Goal: Task Accomplishment & Management: Complete application form

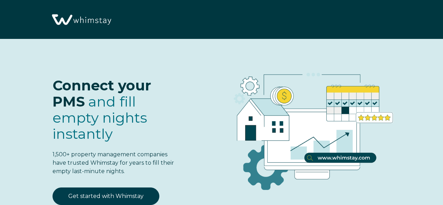
select select "PH"
select select "Standard"
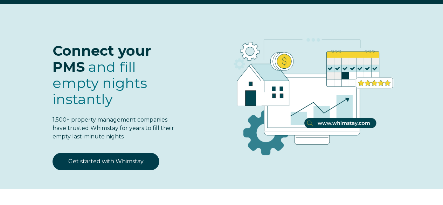
scroll to position [35, 0]
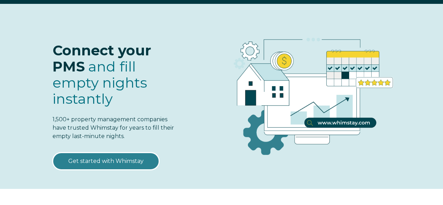
click at [125, 156] on link "Get started with Whimstay" at bounding box center [105, 160] width 107 height 17
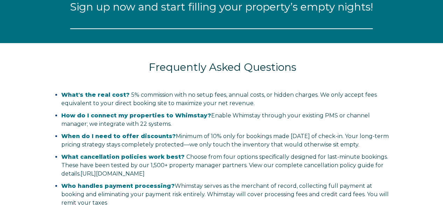
select select "PH"
select select "Standard"
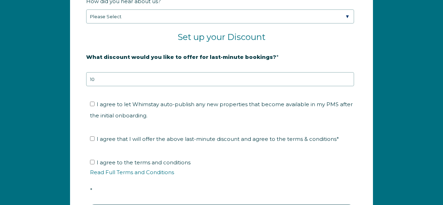
scroll to position [1114, 0]
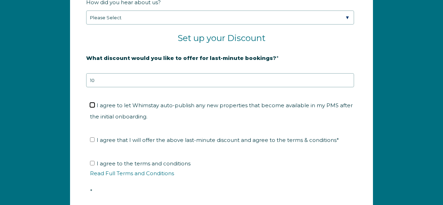
click at [93, 104] on input "I agree to let Whimstay auto-publish any new properties that become available i…" at bounding box center [92, 105] width 5 height 5
checkbox input "true"
click at [93, 138] on input "I agree that I will offer the above last-minute discount and agree to the terms…" at bounding box center [92, 139] width 5 height 5
checkbox input "true"
click at [92, 163] on input "I agree to the terms and conditions Read Full Terms and Conditions *" at bounding box center [92, 163] width 5 height 5
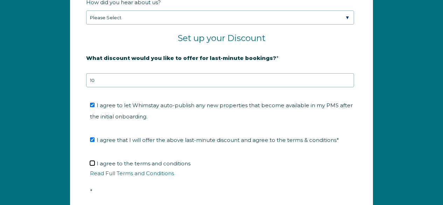
checkbox input "true"
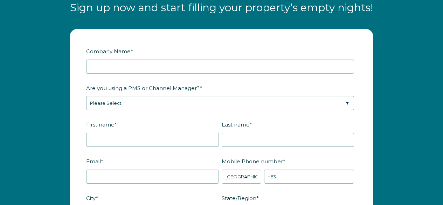
scroll to position [764, 0]
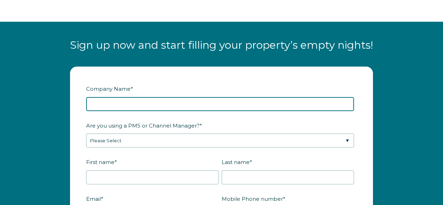
click at [148, 102] on input "Company Name *" at bounding box center [220, 104] width 268 height 14
type input "Confidante Property Management"
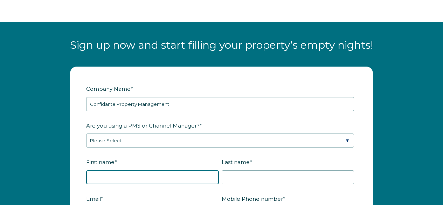
type input "Chloe DiPietro"
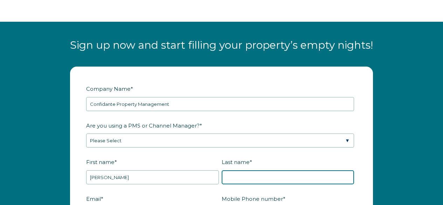
type input "Vargas"
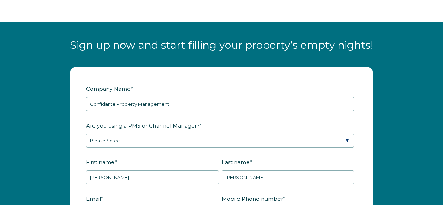
type input "admin@confidantepm.com"
type input "Mount Dora"
type input "FL"
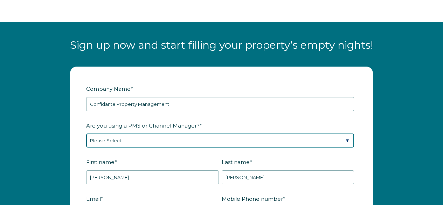
click at [141, 140] on select "Please Select Barefoot BookingPal Boost Brightside CiiRUS Escapia Guesty Hostaw…" at bounding box center [220, 140] width 268 height 14
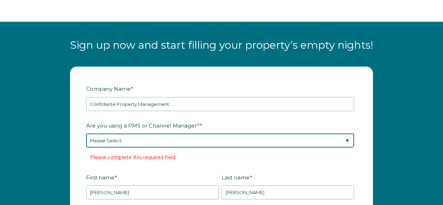
select select "Hostaway"
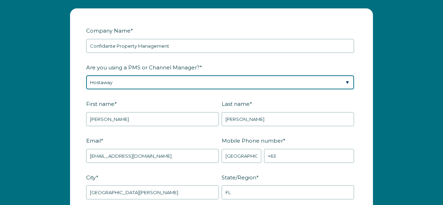
scroll to position [834, 0]
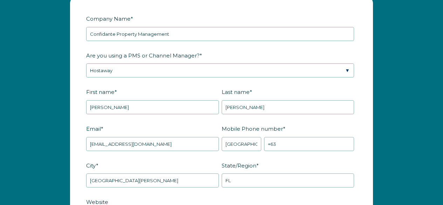
click at [180, 113] on fieldset "First name * Chloe DiPietro Last name * Vargas" at bounding box center [221, 104] width 271 height 37
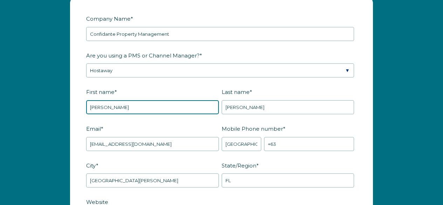
click at [180, 107] on input "Chloe DiPietro" at bounding box center [152, 107] width 133 height 14
type input "Confidante Property Management"
drag, startPoint x: 116, startPoint y: 105, endPoint x: 207, endPoint y: 105, distance: 90.6
click at [207, 105] on input "Confidante Property Management" at bounding box center [152, 107] width 133 height 14
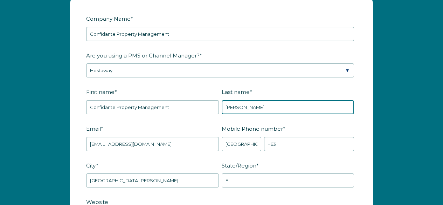
click at [316, 104] on input "Vargas" at bounding box center [288, 107] width 133 height 14
drag, startPoint x: 316, startPoint y: 104, endPoint x: 172, endPoint y: 103, distance: 143.8
click at [172, 103] on fieldset "First name * Confidante Property Management Last name * Vargas" at bounding box center [221, 104] width 271 height 37
paste input "Property Management"
type input "Property Management"
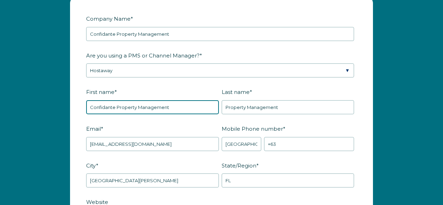
drag, startPoint x: 117, startPoint y: 105, endPoint x: 205, endPoint y: 105, distance: 87.8
click at [205, 105] on input "Confidante Property Management" at bounding box center [152, 107] width 133 height 14
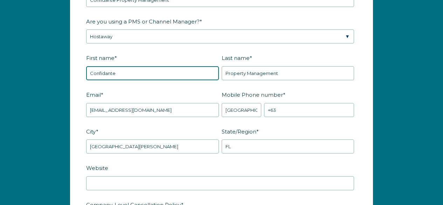
scroll to position [869, 0]
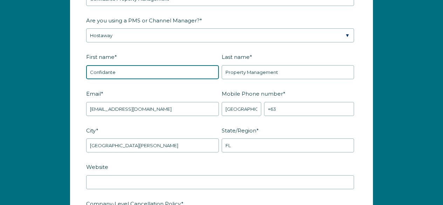
type input "Confidante"
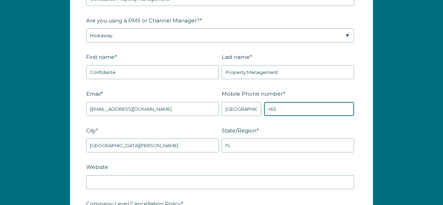
click at [291, 107] on input "+63" at bounding box center [309, 109] width 90 height 14
drag, startPoint x: 291, startPoint y: 107, endPoint x: 219, endPoint y: 148, distance: 82.7
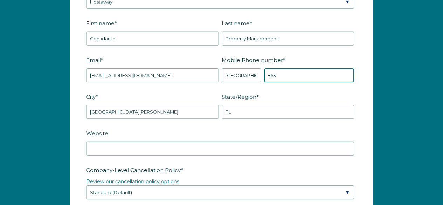
scroll to position [904, 0]
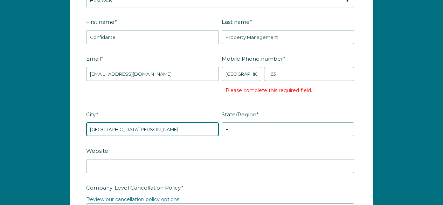
drag, startPoint x: 132, startPoint y: 111, endPoint x: 66, endPoint y: 117, distance: 66.1
click at [66, 117] on div "Company Name * Confidante Property Management Are you using a PMS or Channel Ma…" at bounding box center [221, 201] width 317 height 549
type input "miami"
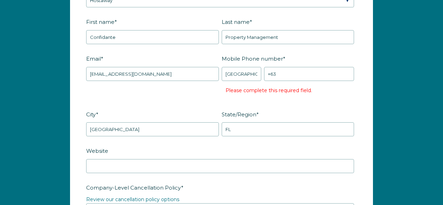
click at [143, 153] on label "Website" at bounding box center [221, 151] width 271 height 12
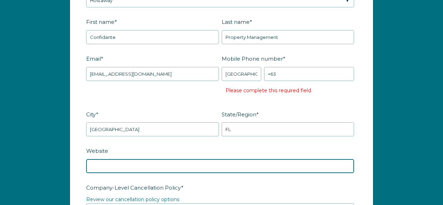
click at [143, 159] on input "Website" at bounding box center [220, 166] width 268 height 14
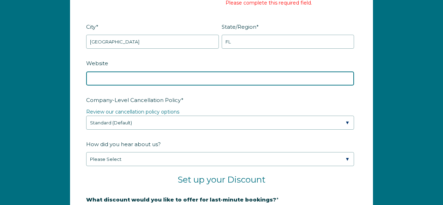
scroll to position [1009, 0]
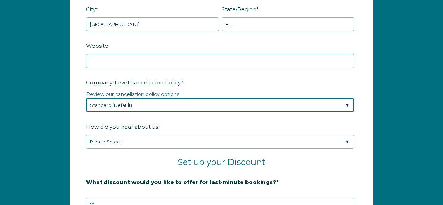
click at [153, 110] on select "Please Select Partial Standard (Default) Moderate Strict" at bounding box center [220, 105] width 268 height 14
select select "Strict"
click at [86, 98] on select "Please Select Partial Standard (Default) Moderate Strict" at bounding box center [220, 105] width 268 height 14
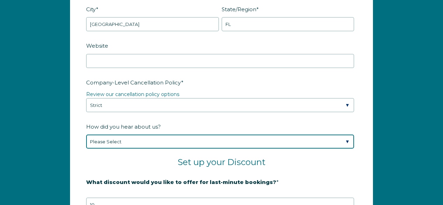
click at [138, 141] on select "Please Select Found Whimstay through a Google search Spoke to a Whimstay salesp…" at bounding box center [220, 141] width 268 height 14
click at [86, 134] on select "Please Select Found Whimstay through a Google search Spoke to a Whimstay salesp…" at bounding box center [220, 141] width 268 height 14
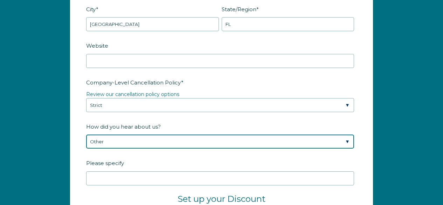
click at [120, 141] on select "Please Select Found Whimstay through a Google search Spoke to a Whimstay salesp…" at bounding box center [220, 141] width 268 height 14
select select "Referral from a Friend"
click at [86, 134] on select "Please Select Found Whimstay through a Google search Spoke to a Whimstay salesp…" at bounding box center [220, 141] width 268 height 14
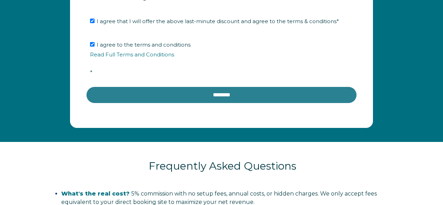
scroll to position [1288, 0]
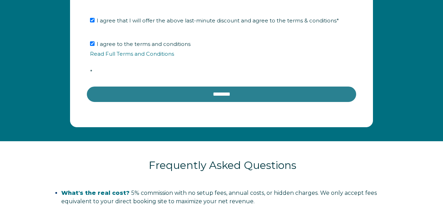
click at [201, 99] on input "********" at bounding box center [221, 94] width 271 height 17
click at [213, 94] on input "********" at bounding box center [221, 94] width 271 height 17
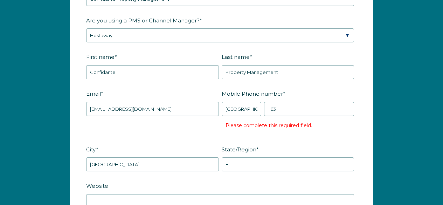
scroll to position [869, 0]
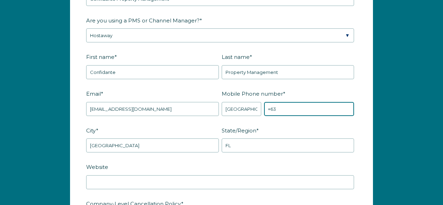
click at [276, 108] on input "+63" at bounding box center [309, 109] width 90 height 14
drag, startPoint x: 278, startPoint y: 108, endPoint x: 266, endPoint y: 107, distance: 11.6
click at [266, 107] on input "+63" at bounding box center [309, 109] width 90 height 14
click at [287, 108] on input "+63" at bounding box center [309, 109] width 90 height 14
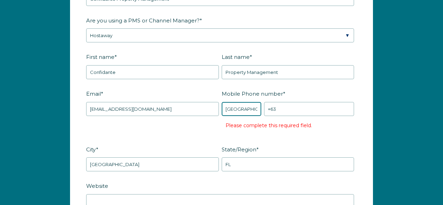
click at [248, 109] on select "* Afghanistan (‫افغانستان‬‎) Albania (Shqipëri) Algeria (‫الجزائر‬‎) American S…" at bounding box center [242, 109] width 40 height 14
select select "US"
click at [222, 102] on select "* Afghanistan (‫افغانستان‬‎) Albania (Shqipëri) Algeria (‫الجزائر‬‎) American S…" at bounding box center [242, 109] width 40 height 14
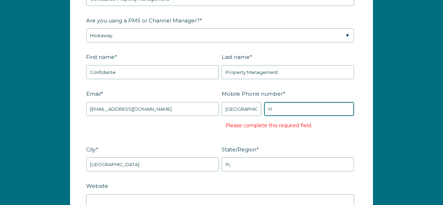
click at [282, 111] on input "+1" at bounding box center [309, 109] width 90 height 14
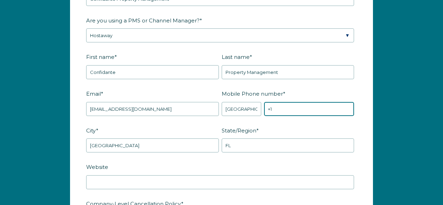
paste input "PropertyManagement"
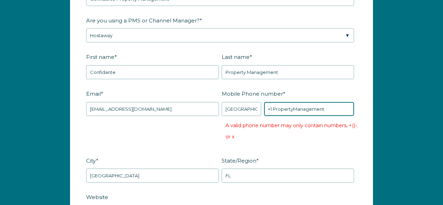
drag, startPoint x: 324, startPoint y: 107, endPoint x: 274, endPoint y: 108, distance: 49.7
click at [274, 108] on input "+1 PropertyManagement" at bounding box center [309, 109] width 90 height 14
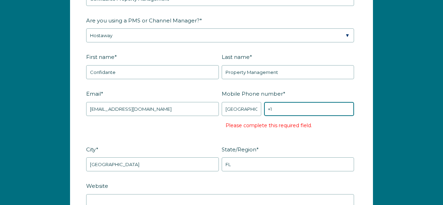
paste input "(305)564-2806"
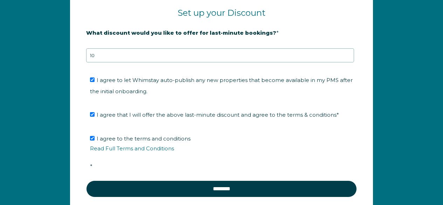
scroll to position [1183, 0]
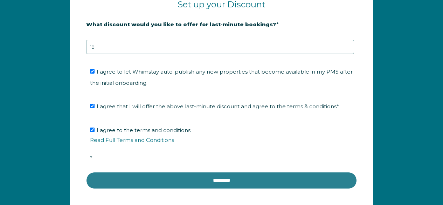
type input "+1 (305)564-2806"
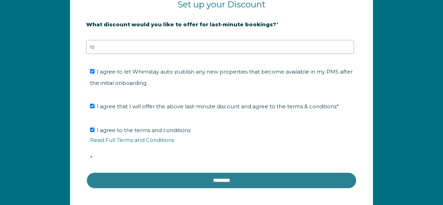
click at [212, 179] on input "********" at bounding box center [221, 180] width 271 height 17
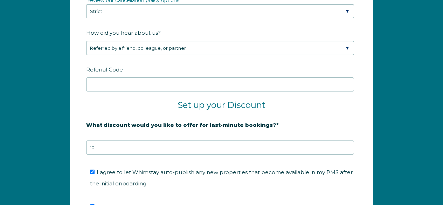
scroll to position [1148, 0]
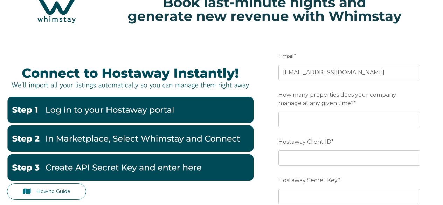
scroll to position [70, 0]
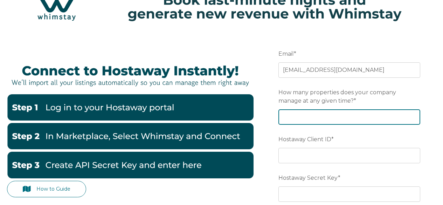
click at [314, 118] on input "How many properties does your company manage at any given time? *" at bounding box center [349, 116] width 142 height 15
type input "7"
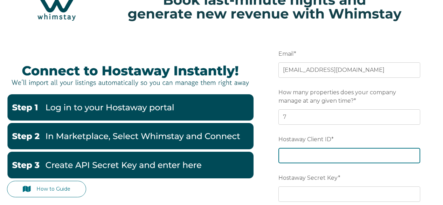
click at [296, 149] on input "Hostaway Client ID *" at bounding box center [349, 155] width 142 height 15
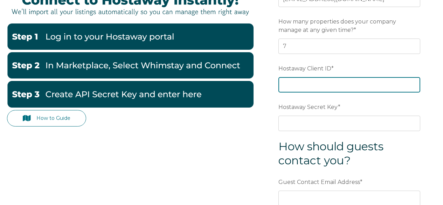
scroll to position [140, 0]
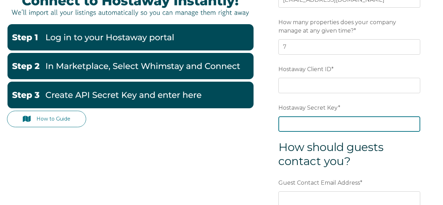
click at [312, 126] on div "Hostaway Secret Key *" at bounding box center [349, 116] width 142 height 30
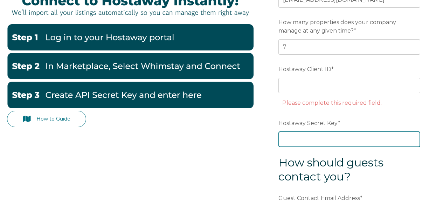
paste input "8b41****94c7"
type input "8b41****94c7"
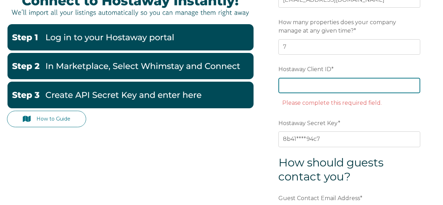
click at [309, 87] on input "Hostaway Client ID *" at bounding box center [349, 85] width 142 height 15
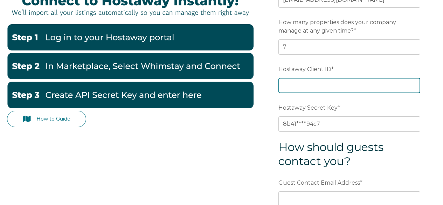
type input "70468"
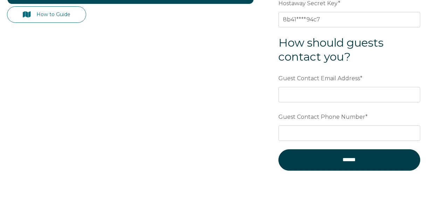
scroll to position [245, 0]
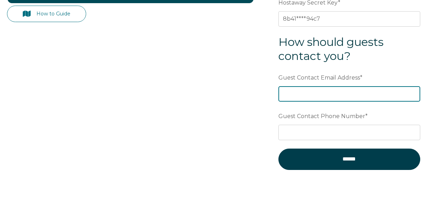
click at [335, 92] on input "Guest Contact Email Address *" at bounding box center [349, 93] width 142 height 15
type input "admin@confidantepm.com"
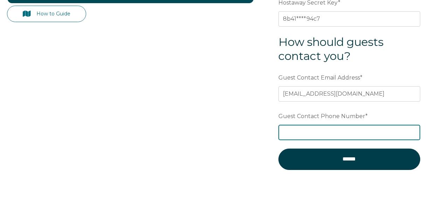
type input "3055642806"
drag, startPoint x: 328, startPoint y: 132, endPoint x: 280, endPoint y: 132, distance: 47.6
click at [280, 132] on input "3055642806" at bounding box center [349, 132] width 142 height 15
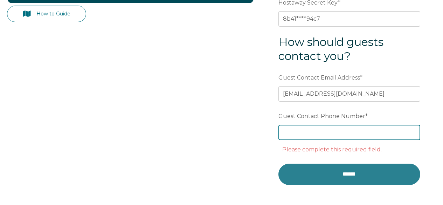
paste input "(305) 564-2806"
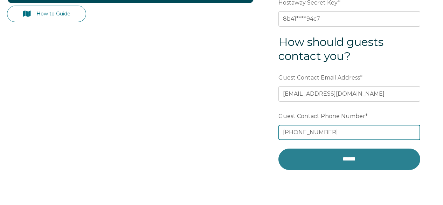
type input "(305) 564-2806"
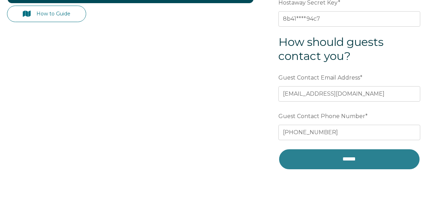
click at [327, 160] on input "******" at bounding box center [349, 158] width 142 height 21
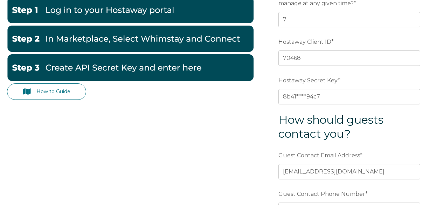
scroll to position [163, 0]
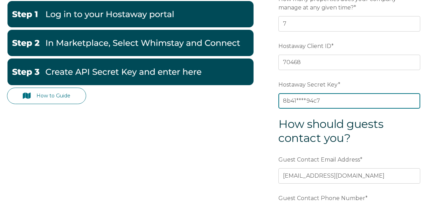
drag, startPoint x: 321, startPoint y: 102, endPoint x: 282, endPoint y: 101, distance: 38.5
click at [282, 101] on input "8b41****94c7" at bounding box center [349, 100] width 142 height 15
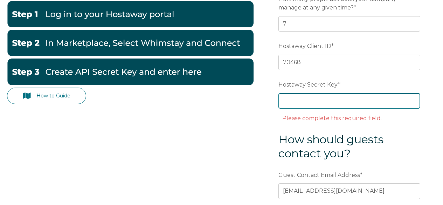
paste input "1c7af42684505841f4aff96e2d70790fa5e00443d9e9968dca091059ff750ec8"
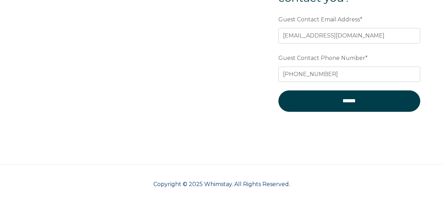
scroll to position [303, 0]
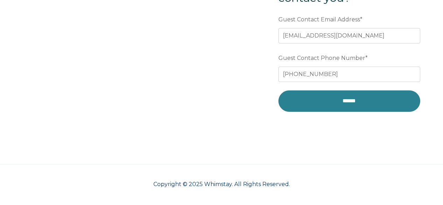
type input "1c7af42684505841f4aff96e2d70790fa5e00443d9e9968dca091059ff750ec8"
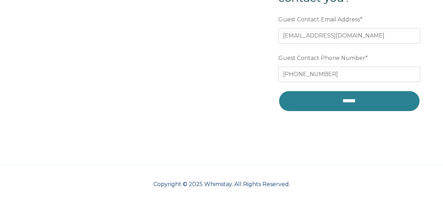
scroll to position [0, 0]
click at [367, 106] on input "******" at bounding box center [349, 100] width 142 height 21
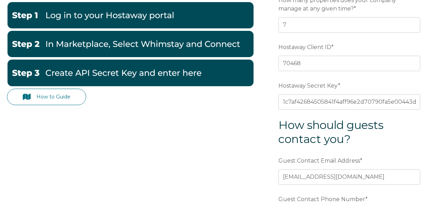
scroll to position [163, 0]
